Goal: Navigation & Orientation: Find specific page/section

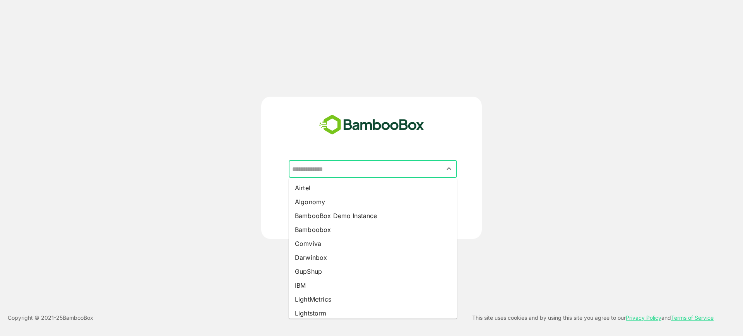
click at [355, 173] on input "text" at bounding box center [372, 169] width 165 height 15
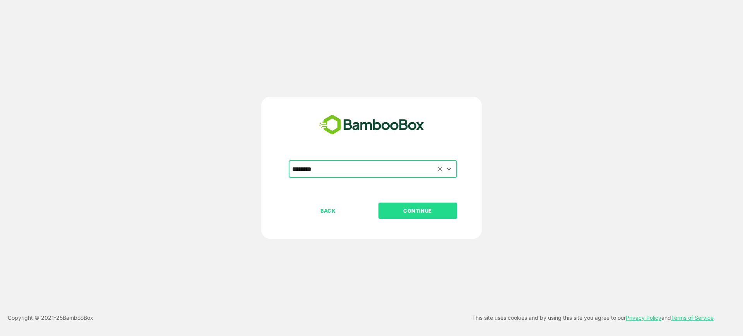
type input "********"
click at [379, 203] on button "CONTINUE" at bounding box center [418, 211] width 79 height 16
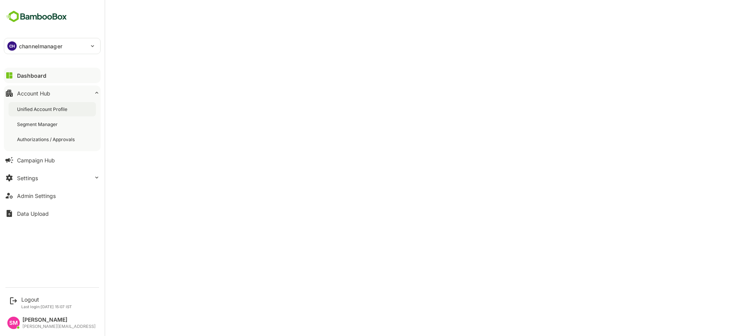
click at [46, 107] on div "Unified Account Profile" at bounding box center [43, 109] width 52 height 7
click at [39, 17] on img at bounding box center [36, 16] width 65 height 15
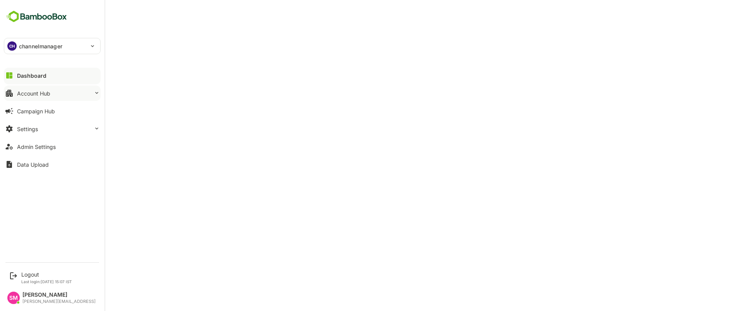
click at [52, 87] on button "Account Hub" at bounding box center [52, 93] width 97 height 15
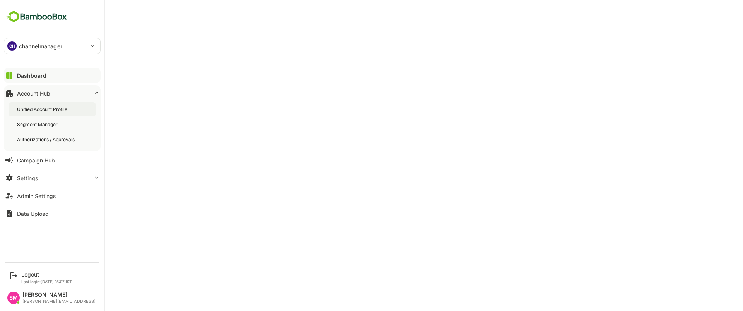
click at [61, 110] on div "Unified Account Profile" at bounding box center [43, 109] width 52 height 7
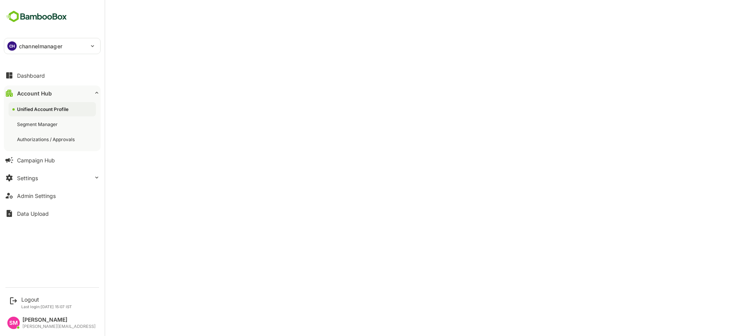
click at [48, 112] on div "Unified Account Profile" at bounding box center [43, 109] width 53 height 7
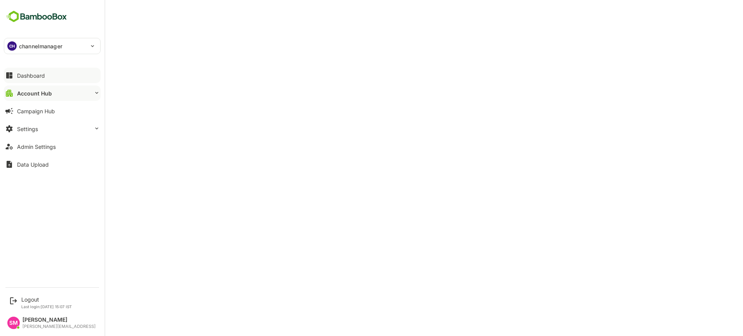
click at [41, 72] on div "Dashboard" at bounding box center [31, 75] width 28 height 7
click at [38, 149] on div "Admin Settings" at bounding box center [36, 147] width 39 height 7
click at [30, 298] on div "Logout" at bounding box center [46, 300] width 51 height 7
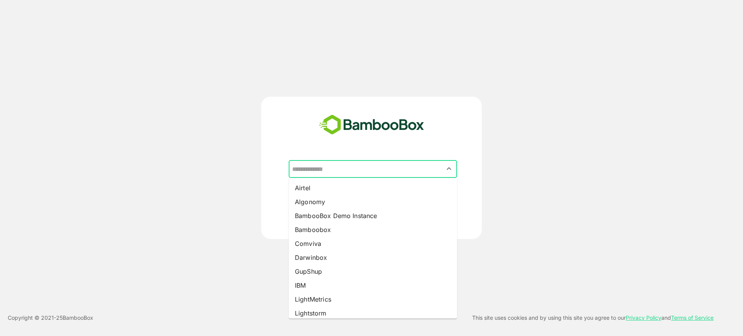
click at [397, 174] on input "text" at bounding box center [372, 169] width 165 height 15
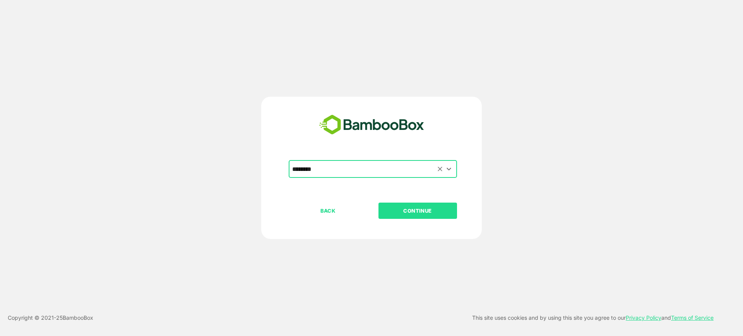
type input "********"
click at [379, 203] on button "CONTINUE" at bounding box center [418, 211] width 79 height 16
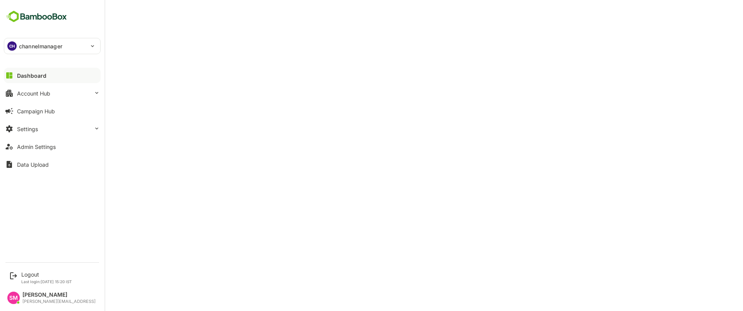
click at [16, 43] on div "CH channelmanager" at bounding box center [47, 45] width 87 height 15
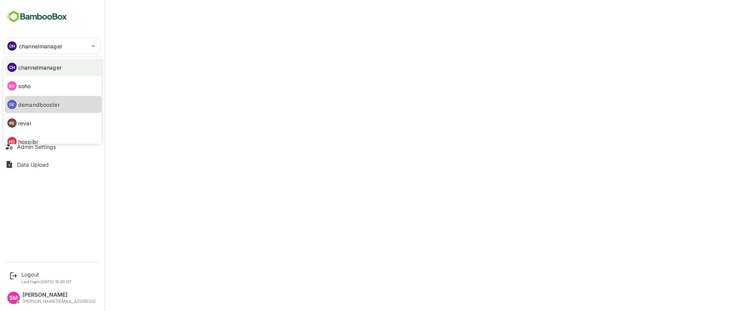
click at [52, 102] on p "demandbooster" at bounding box center [38, 105] width 41 height 8
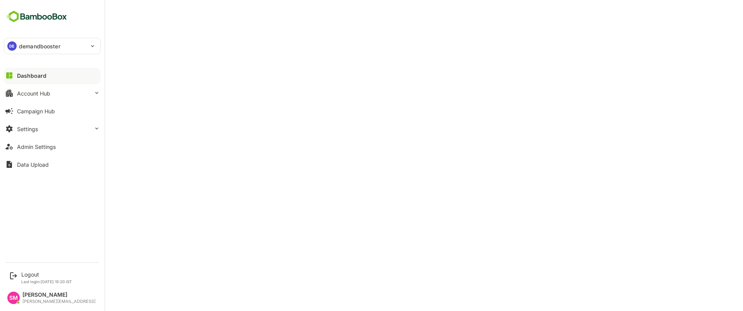
click at [52, 46] on p "demandbooster" at bounding box center [39, 46] width 41 height 8
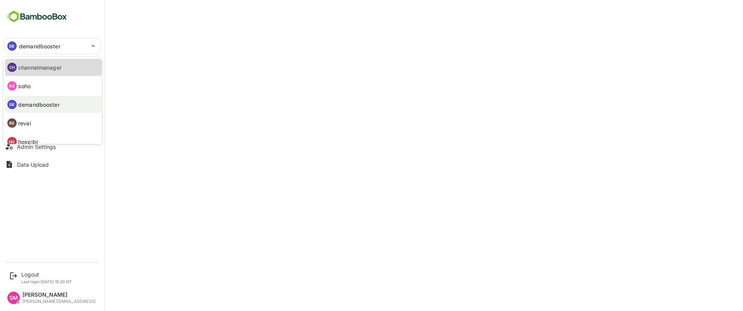
click at [58, 68] on p "channelmanager" at bounding box center [39, 67] width 43 height 8
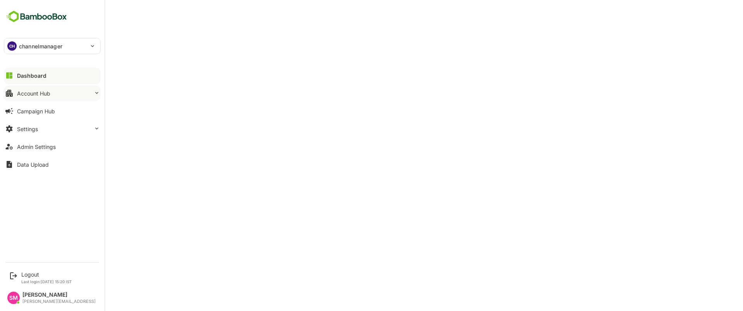
click at [47, 91] on div "Account Hub" at bounding box center [33, 93] width 33 height 7
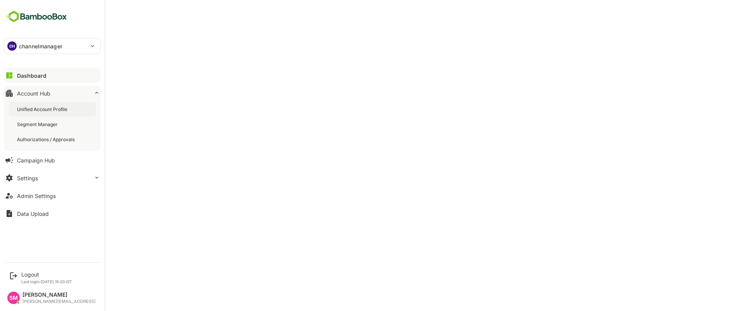
click at [54, 114] on div "Unified Account Profile" at bounding box center [52, 109] width 87 height 14
click at [42, 79] on button "Dashboard" at bounding box center [52, 75] width 97 height 15
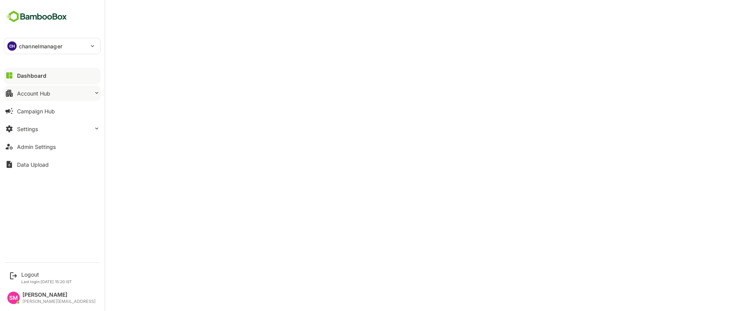
click at [55, 86] on button "Account Hub" at bounding box center [52, 93] width 97 height 15
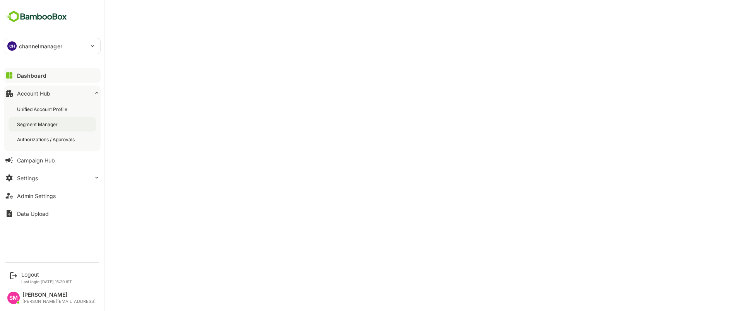
click at [54, 120] on div "Segment Manager" at bounding box center [52, 124] width 87 height 14
click at [43, 68] on button "Dashboard" at bounding box center [52, 75] width 97 height 15
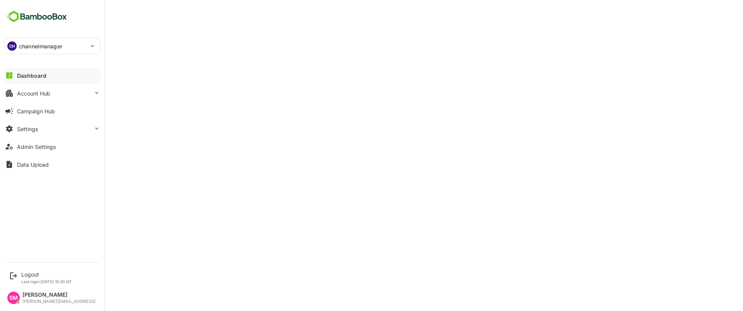
click at [43, 68] on button "Dashboard" at bounding box center [52, 75] width 97 height 15
